Goal: Check status: Check status

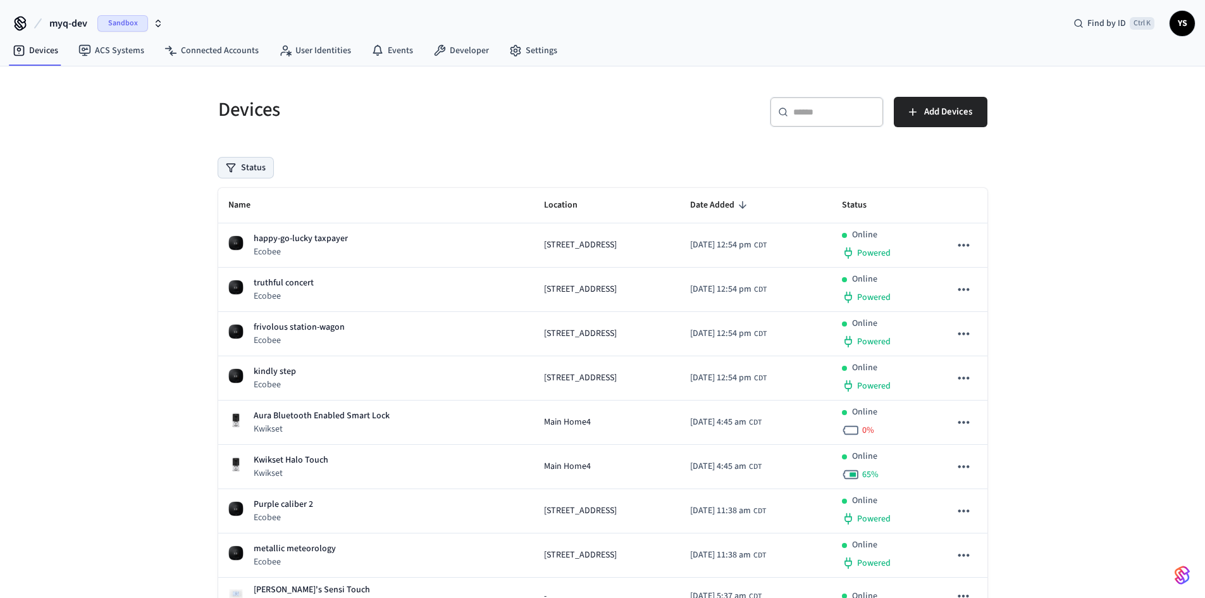
click at [254, 168] on button "Status" at bounding box center [245, 167] width 55 height 20
click at [252, 214] on label "Online" at bounding box center [297, 214] width 107 height 15
click at [236, 214] on button "Online" at bounding box center [231, 215] width 10 height 10
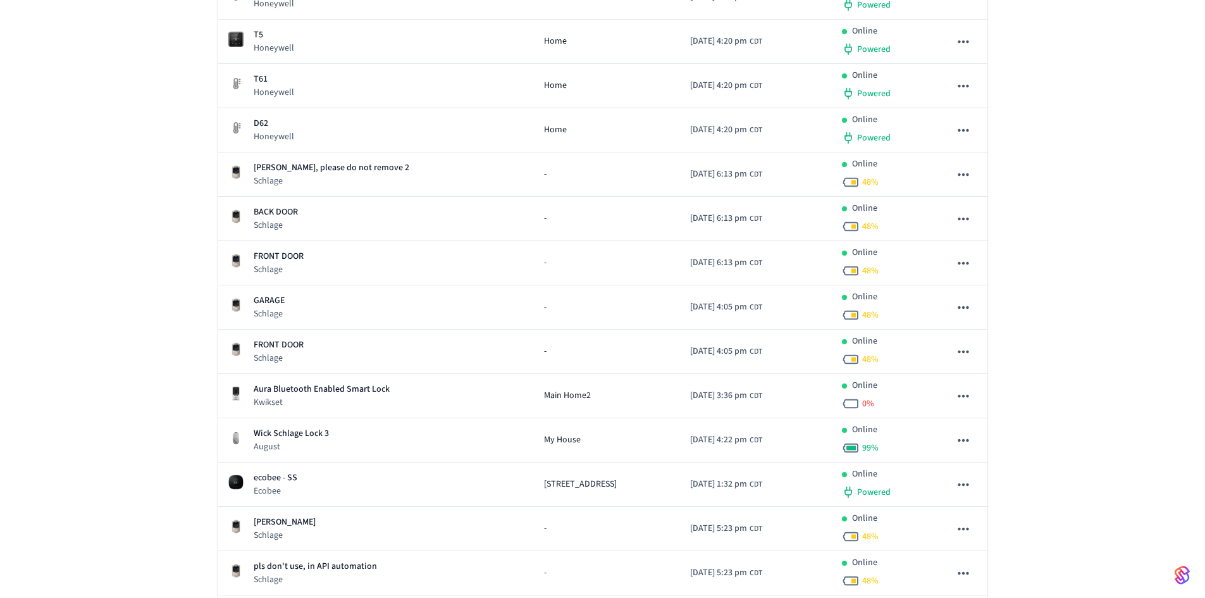
scroll to position [2656, 0]
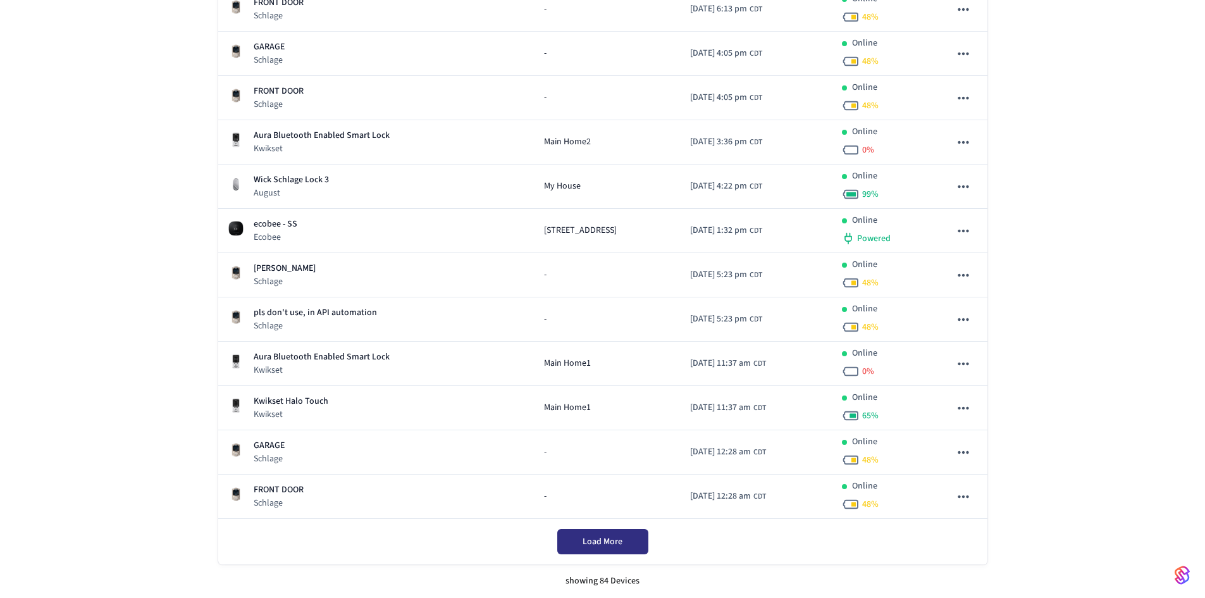
click at [578, 536] on button "Load More" at bounding box center [602, 541] width 91 height 25
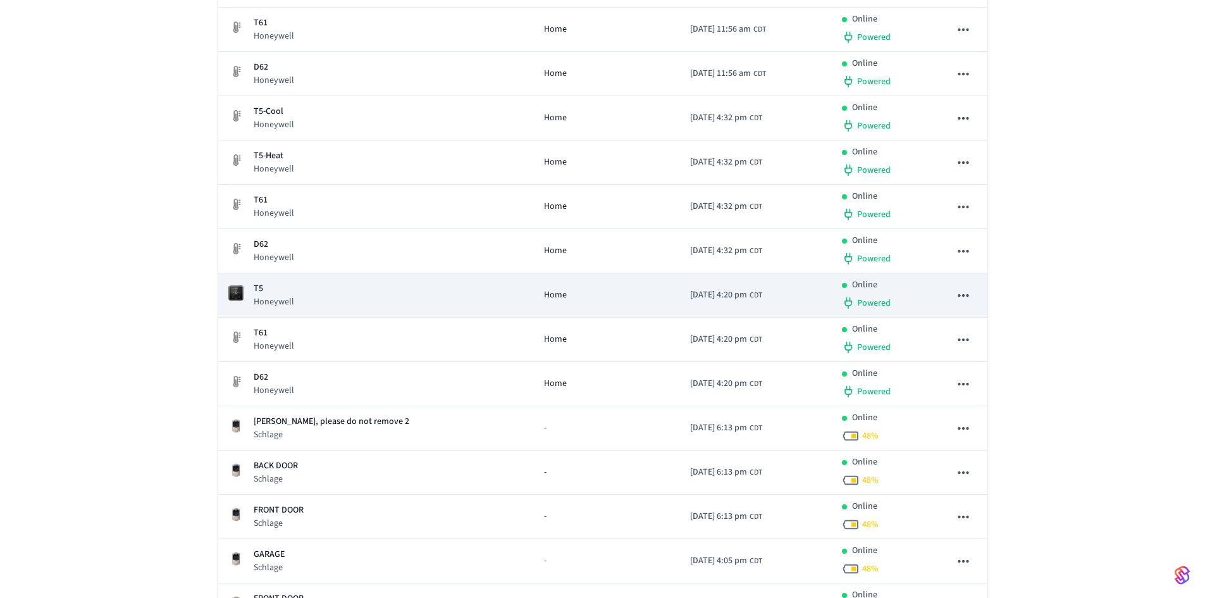
scroll to position [2150, 0]
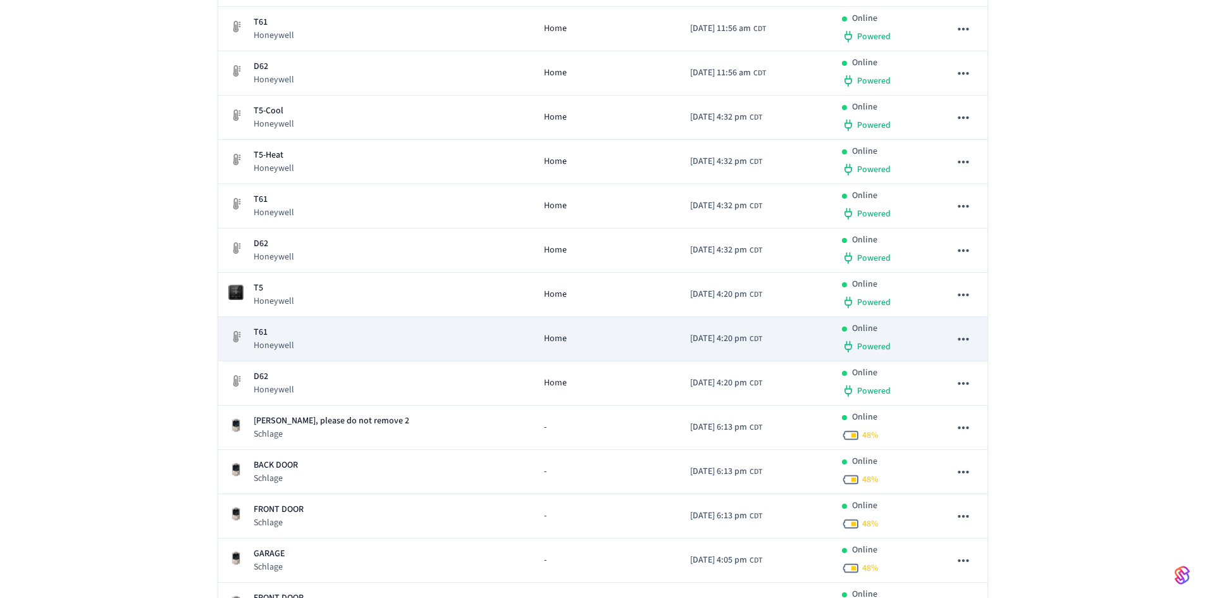
click at [256, 330] on p "T61" at bounding box center [274, 332] width 40 height 13
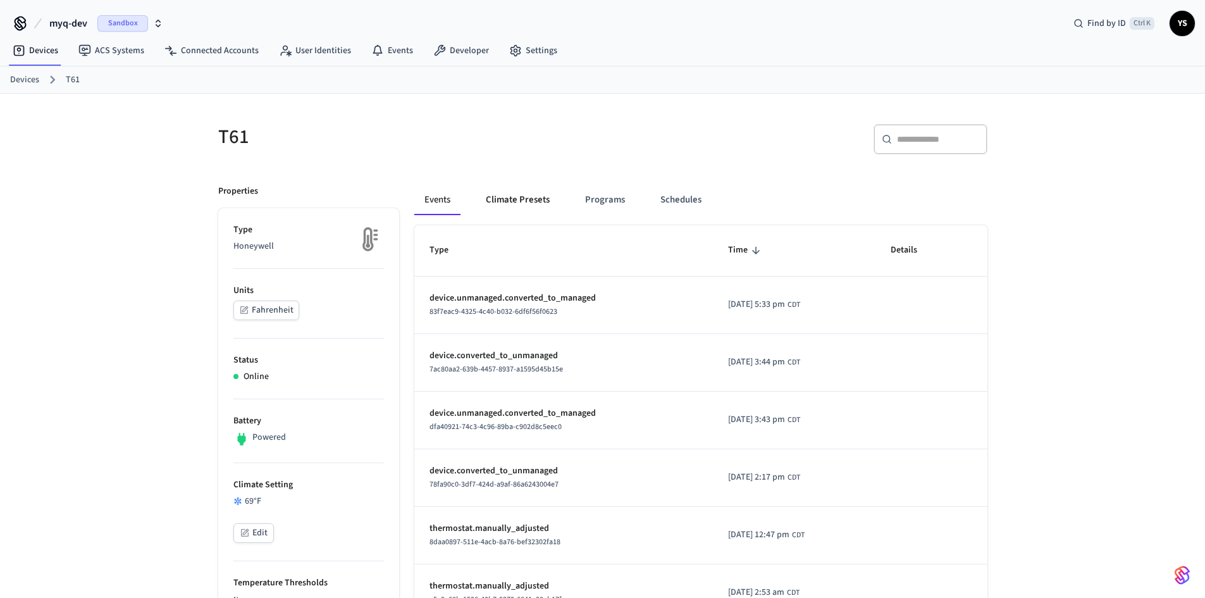
click at [508, 196] on button "Climate Presets" at bounding box center [517, 200] width 84 height 30
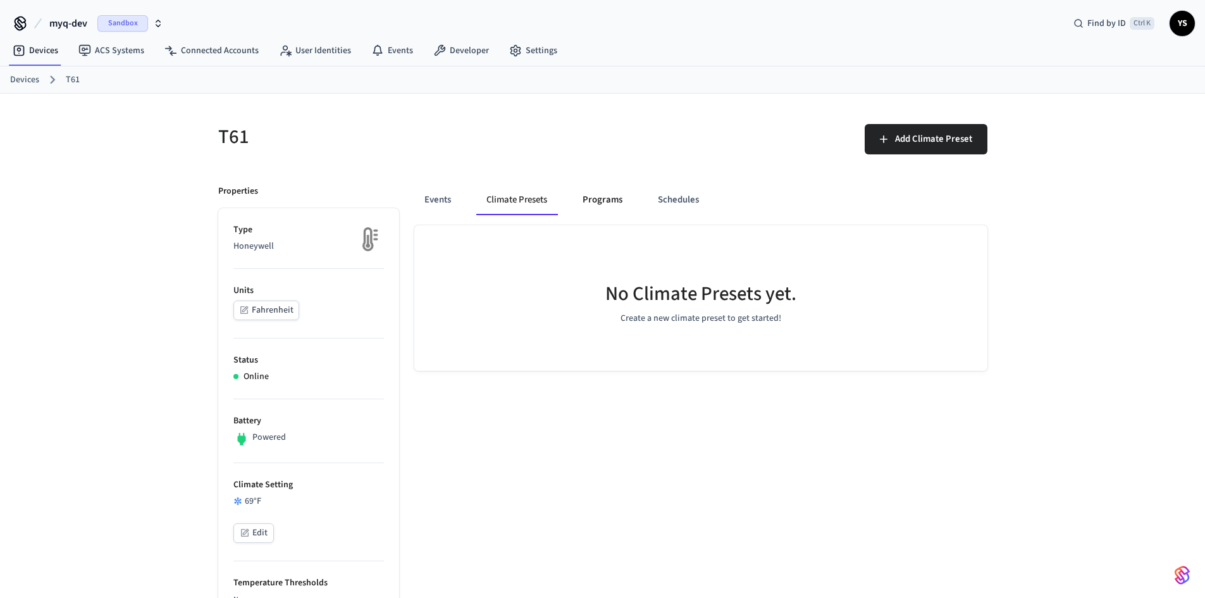
click at [606, 200] on button "Programs" at bounding box center [602, 200] width 60 height 30
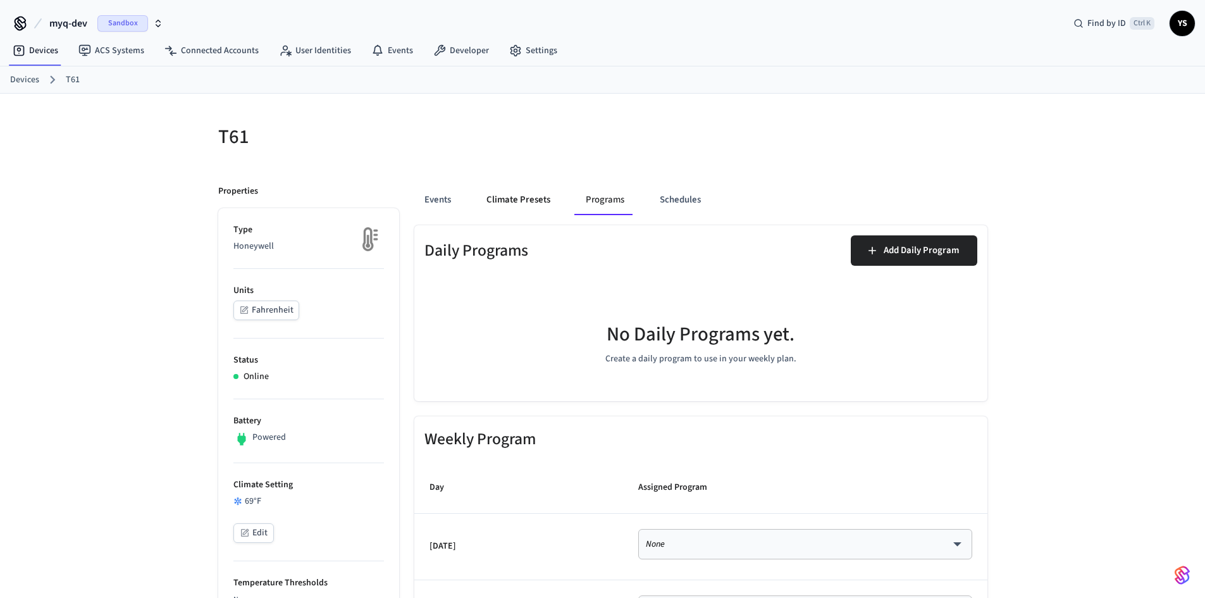
click at [539, 200] on button "Climate Presets" at bounding box center [518, 200] width 84 height 30
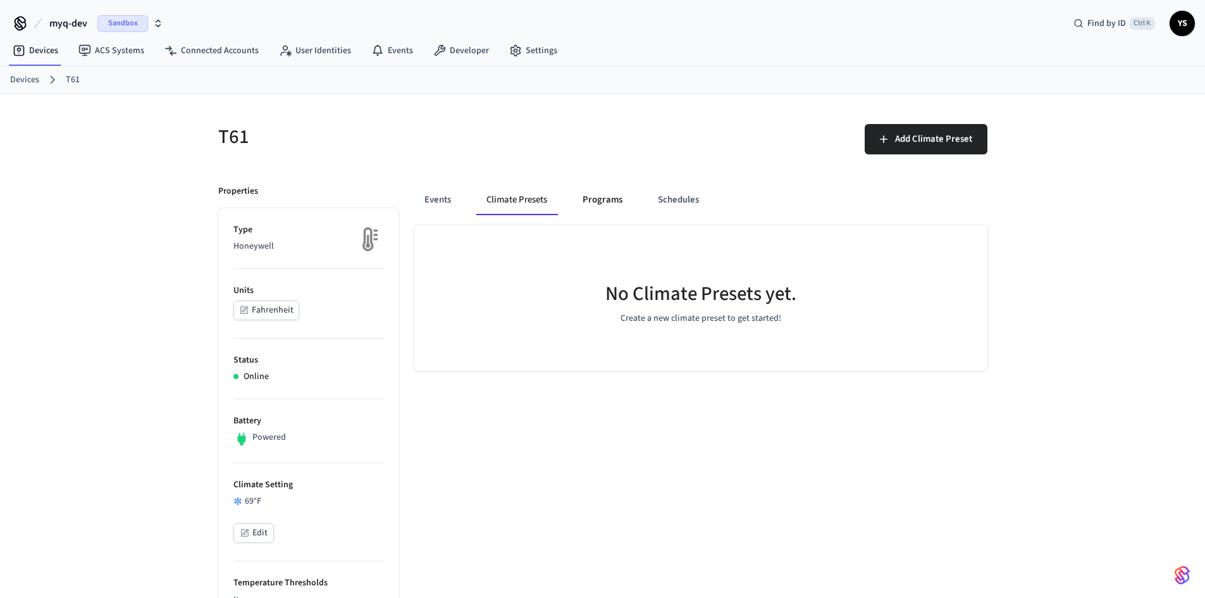
click at [612, 198] on button "Programs" at bounding box center [602, 200] width 60 height 30
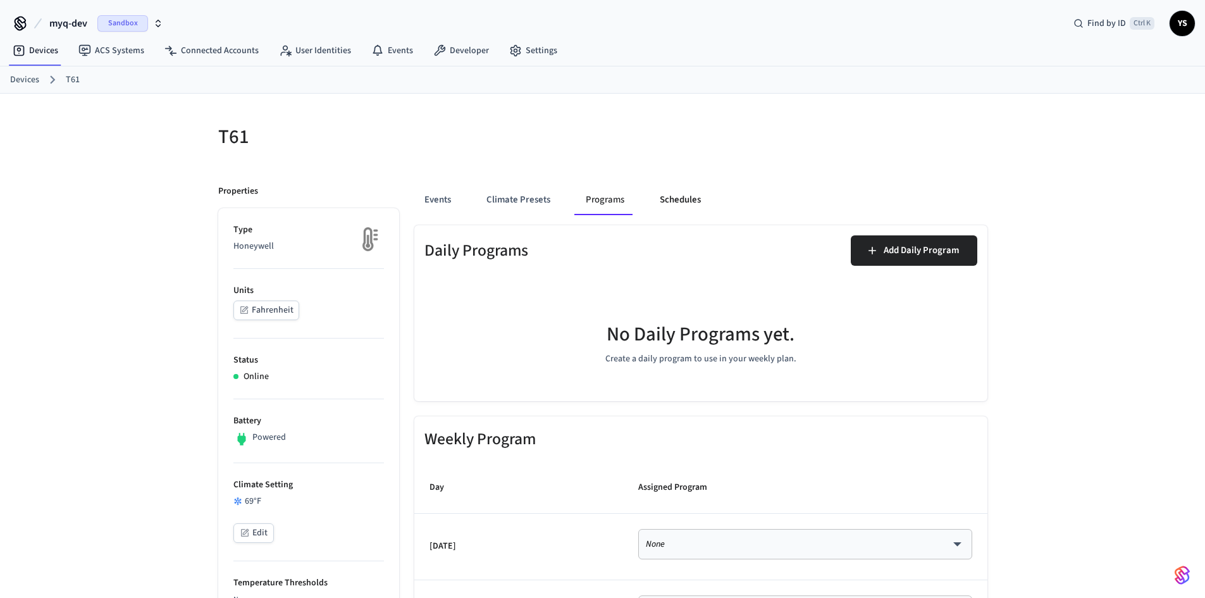
click at [673, 197] on button "Schedules" at bounding box center [679, 200] width 61 height 30
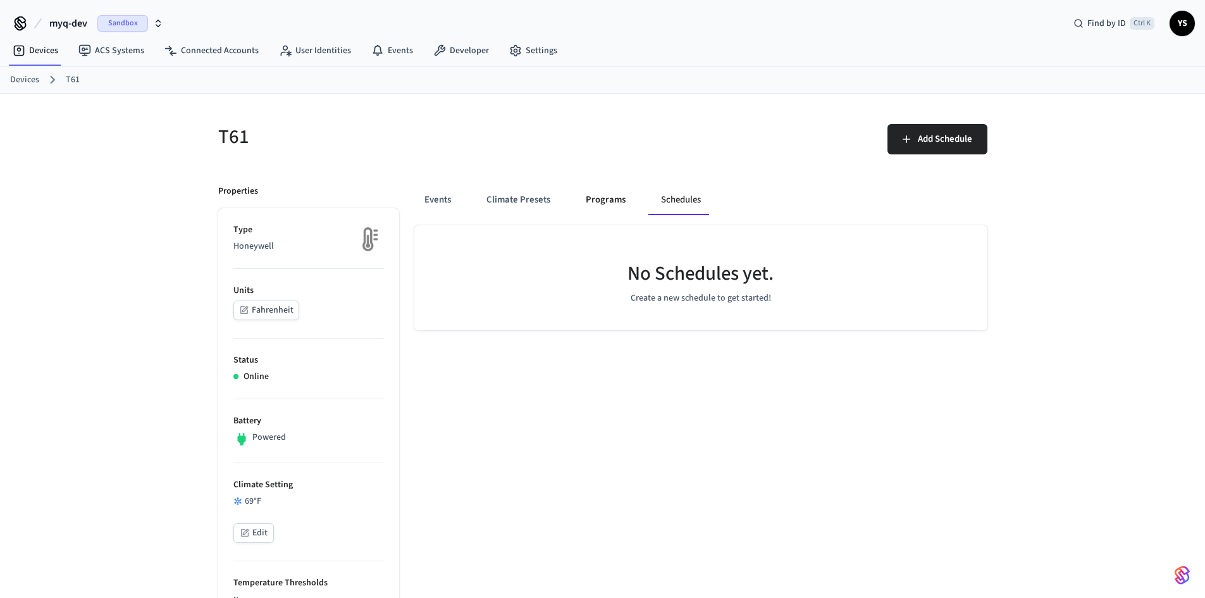
click at [622, 197] on button "Programs" at bounding box center [605, 200] width 60 height 30
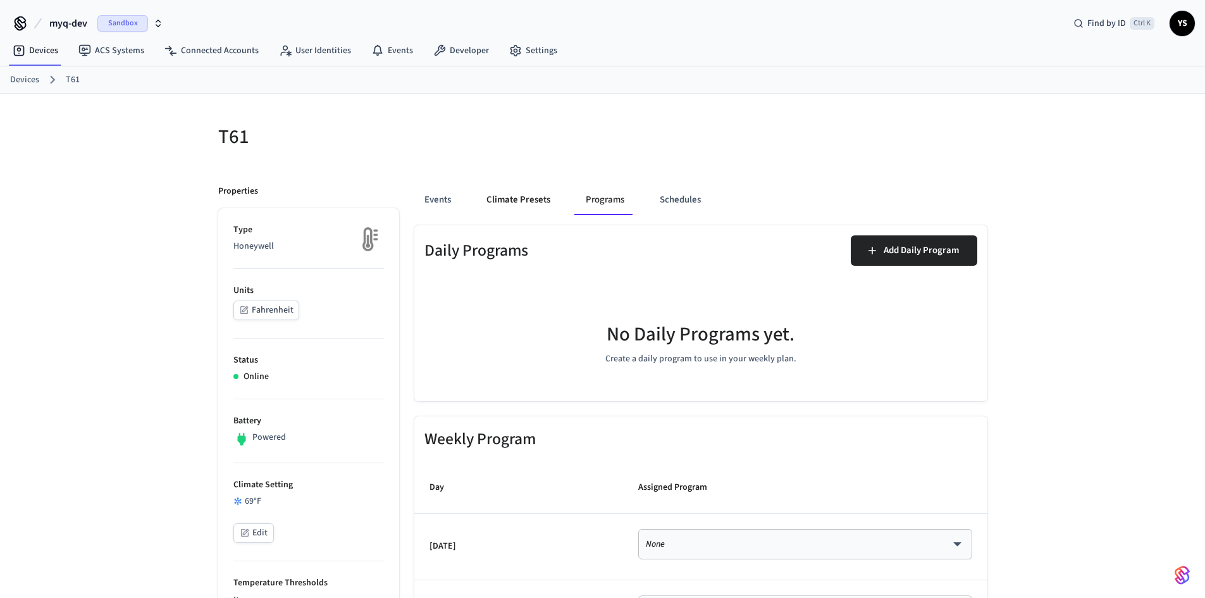
drag, startPoint x: 566, startPoint y: 197, endPoint x: 545, endPoint y: 197, distance: 20.9
click at [565, 197] on div "Events Climate Presets Programs Schedules" at bounding box center [700, 200] width 573 height 30
click at [526, 197] on button "Climate Presets" at bounding box center [518, 200] width 84 height 30
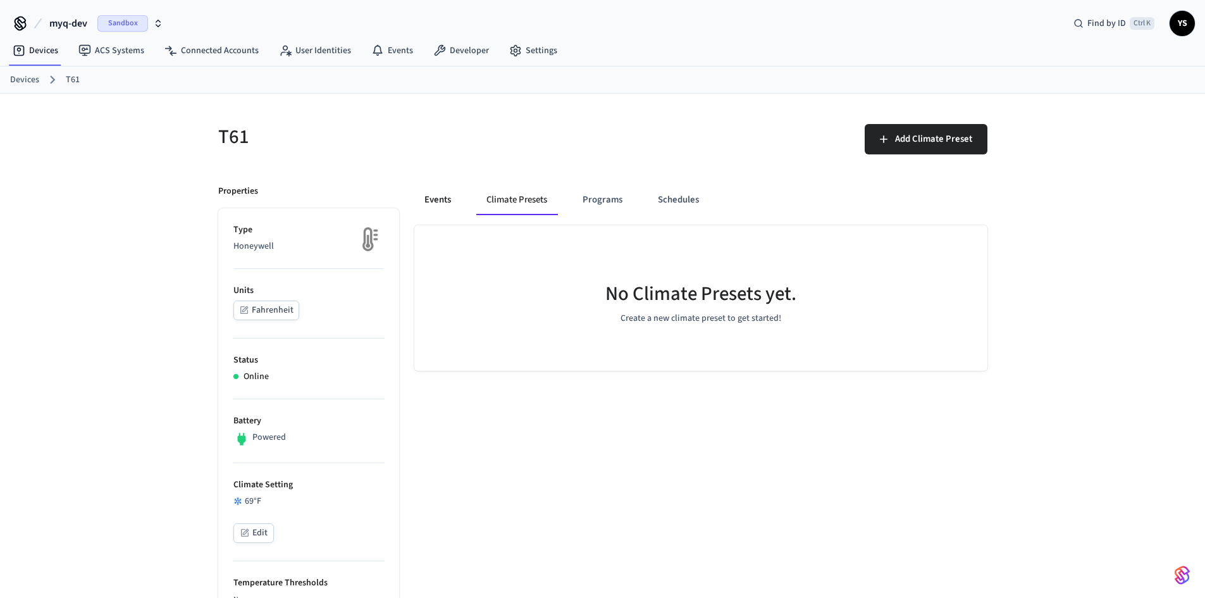
click at [431, 192] on button "Events" at bounding box center [437, 200] width 47 height 30
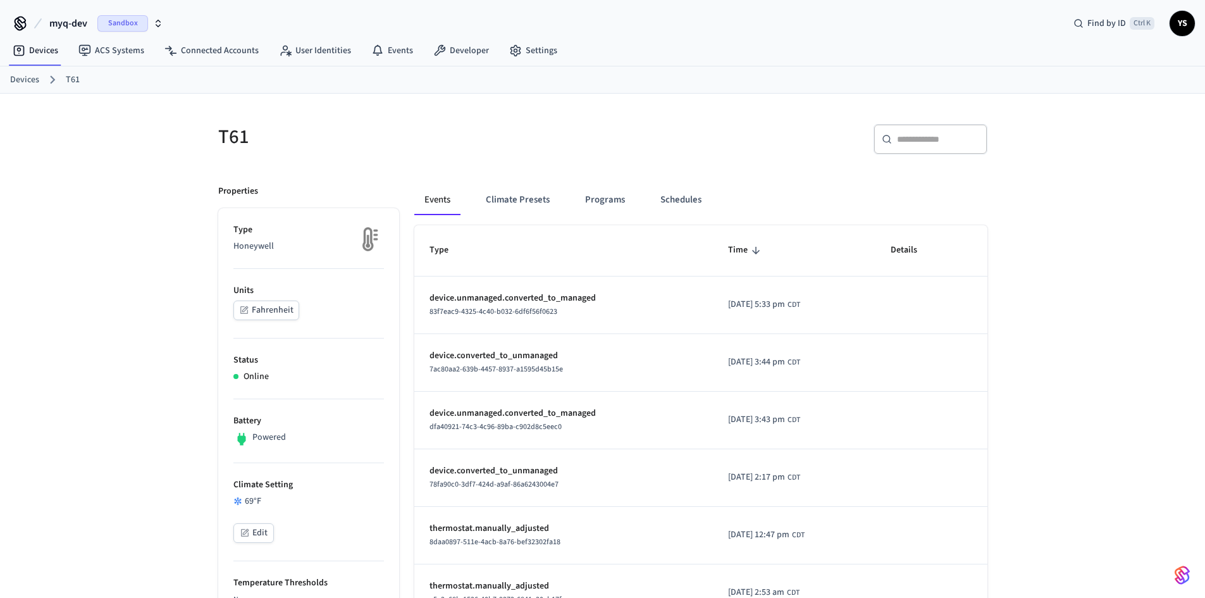
click at [312, 159] on div "T61" at bounding box center [399, 137] width 392 height 56
click at [1181, 11] on span "YS" at bounding box center [1181, 23] width 25 height 25
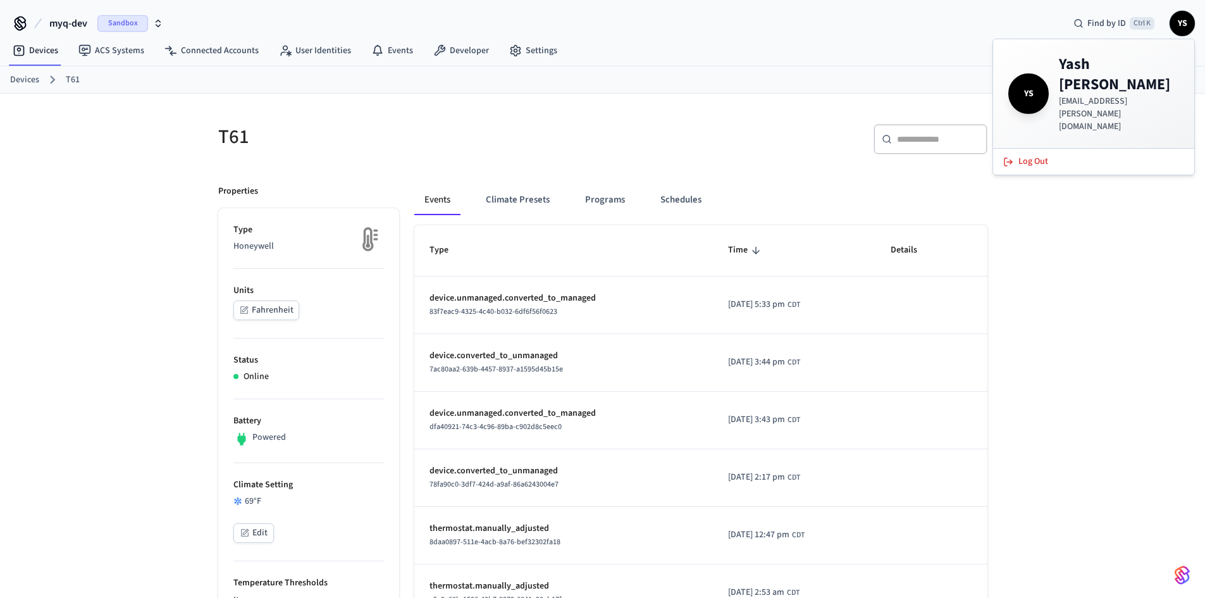
click at [1081, 95] on p "[EMAIL_ADDRESS][PERSON_NAME][DOMAIN_NAME]" at bounding box center [1118, 114] width 120 height 38
click at [623, 146] on div "​ ​" at bounding box center [798, 144] width 377 height 40
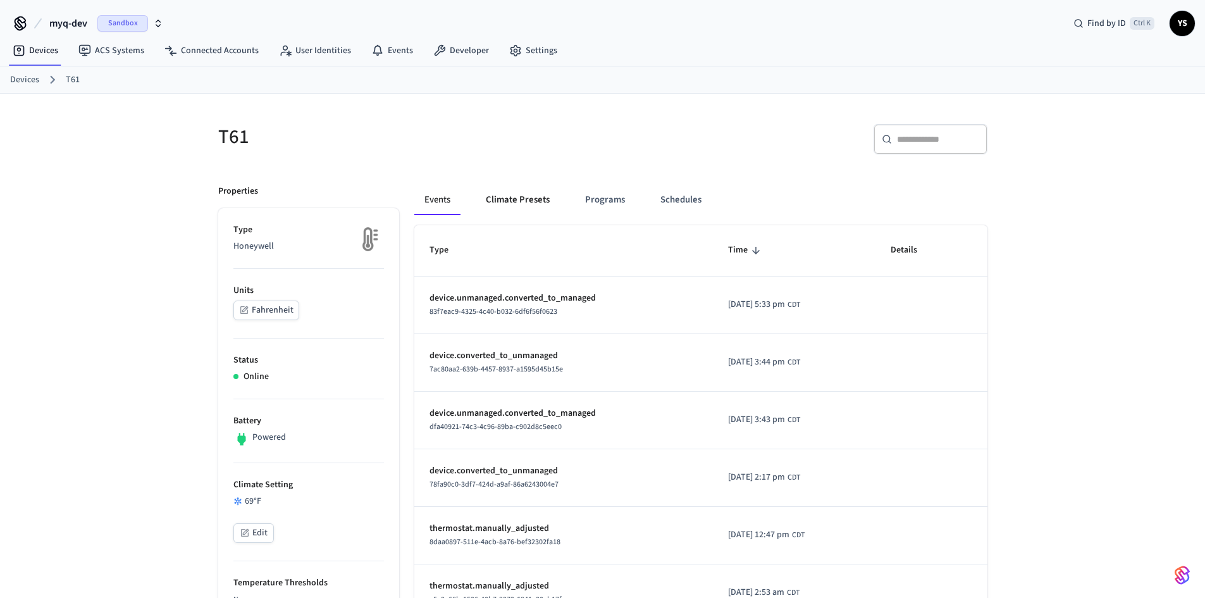
click at [539, 198] on button "Climate Presets" at bounding box center [517, 200] width 84 height 30
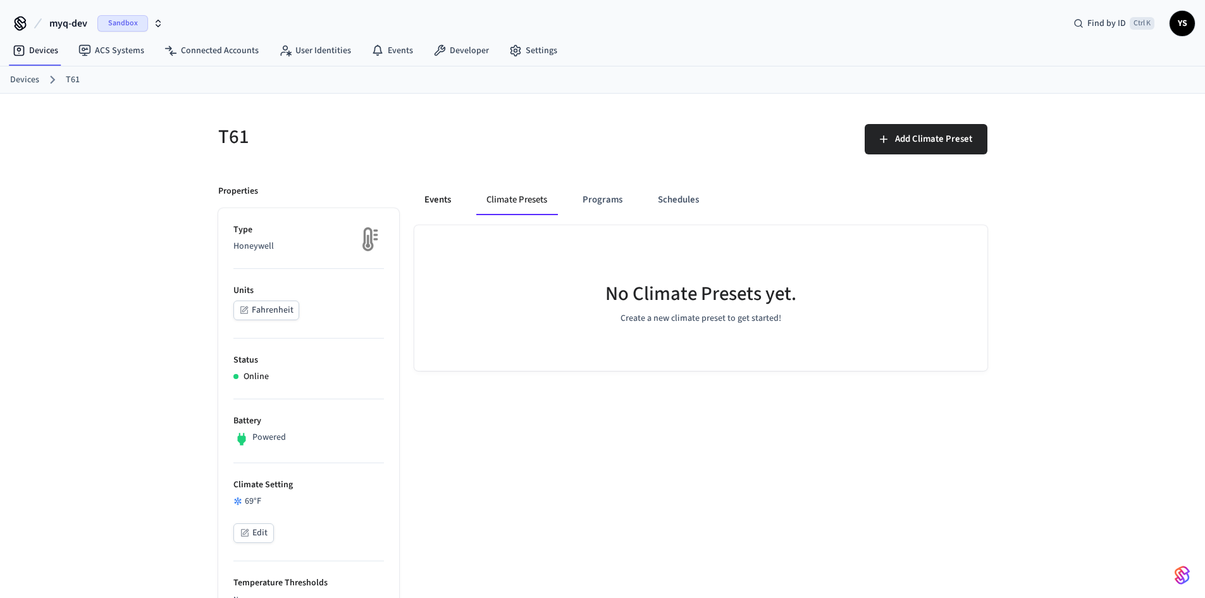
click at [424, 200] on button "Events" at bounding box center [437, 200] width 47 height 30
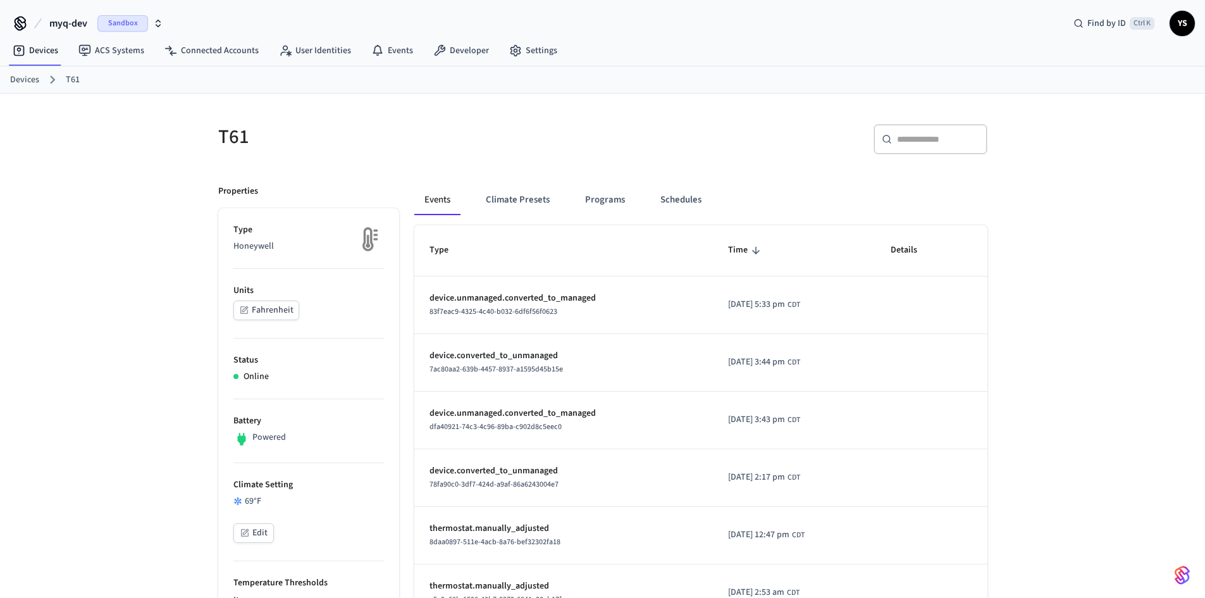
click at [460, 129] on h5 "T61" at bounding box center [406, 137] width 377 height 26
